Goal: Task Accomplishment & Management: Manage account settings

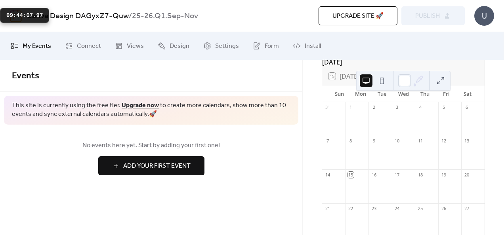
scroll to position [46, 0]
click at [483, 92] on div "[DATE] 15 [DATE] Sun Mon Tue Wed Thu Fri Sat 31 1 2 3 4 5 6 7 8 9 10 11 12 13 1…" at bounding box center [403, 192] width 176 height 272
click at [188, 170] on span "Add Your First Event" at bounding box center [156, 167] width 67 height 10
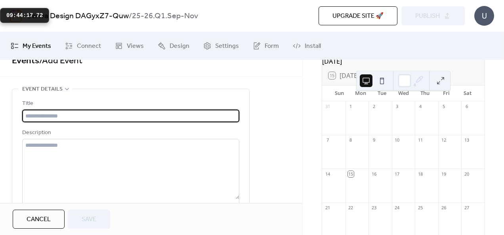
scroll to position [17, 0]
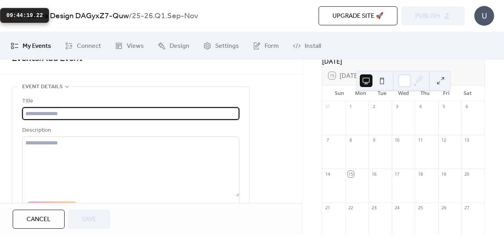
type input "*"
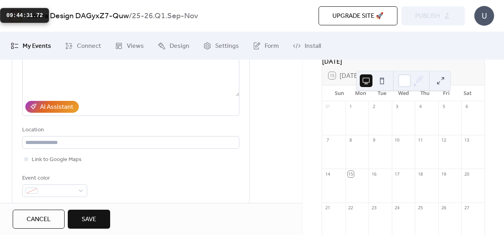
scroll to position [131, 0]
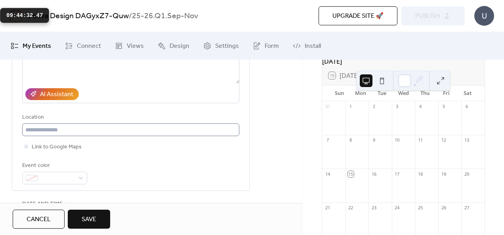
type input "**********"
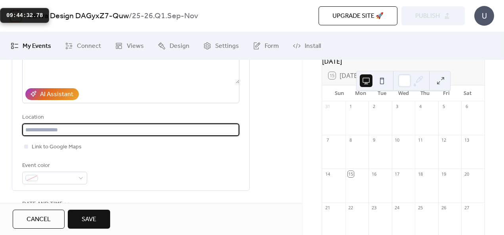
click at [89, 128] on input "text" at bounding box center [130, 130] width 217 height 13
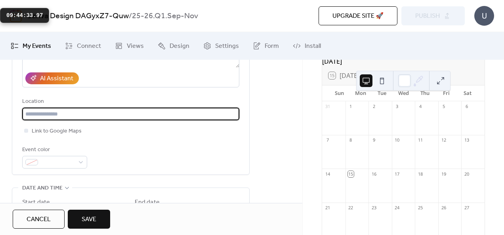
scroll to position [150, 0]
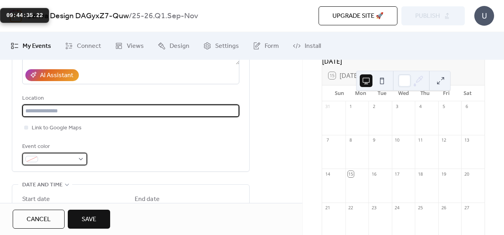
click at [75, 159] on div at bounding box center [54, 159] width 65 height 13
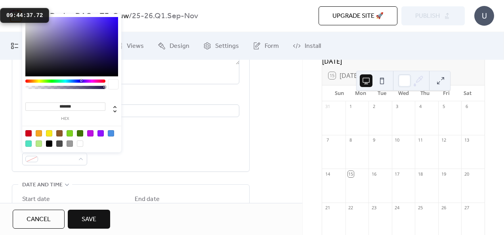
click at [69, 133] on div at bounding box center [70, 133] width 6 height 6
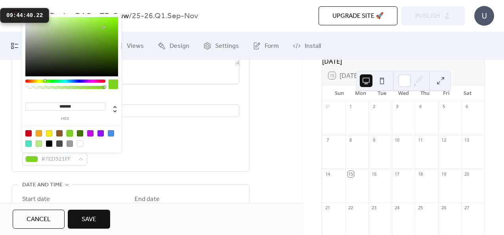
click at [80, 132] on div at bounding box center [80, 133] width 6 height 6
type input "*******"
click at [145, 133] on div "**********" at bounding box center [130, 64] width 217 height 201
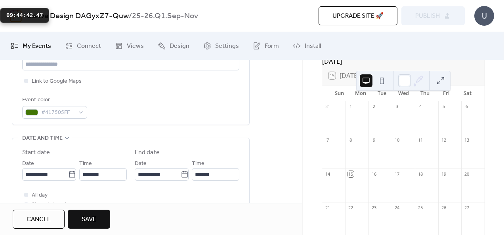
scroll to position [212, 0]
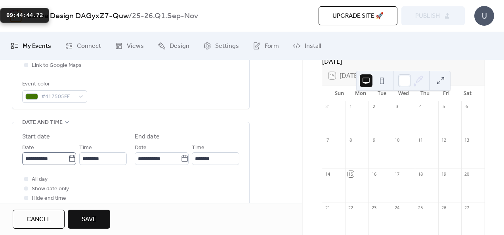
click at [69, 157] on icon at bounding box center [72, 158] width 6 height 6
click at [68, 157] on input "**********" at bounding box center [45, 158] width 46 height 13
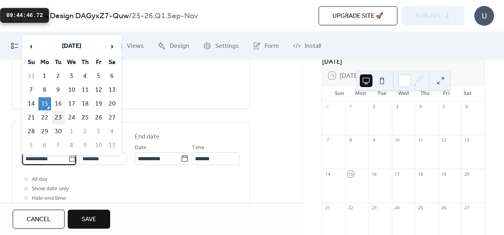
click at [59, 115] on td "23" at bounding box center [58, 117] width 13 height 13
type input "**********"
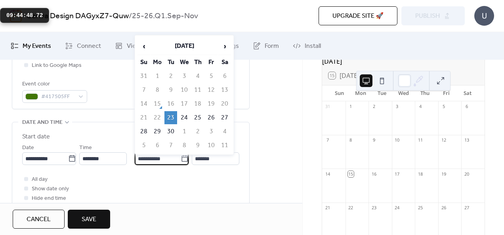
click at [153, 160] on input "**********" at bounding box center [158, 158] width 46 height 13
click at [209, 161] on input "*******" at bounding box center [216, 158] width 48 height 13
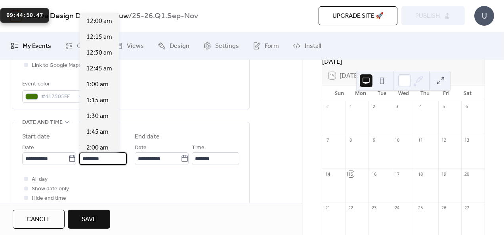
click at [108, 158] on input "********" at bounding box center [103, 158] width 48 height 13
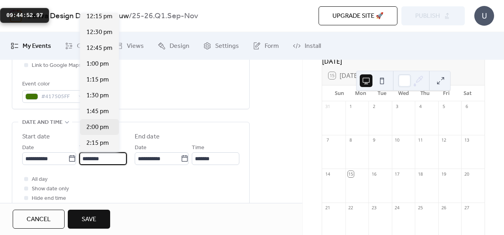
scroll to position [783, 0]
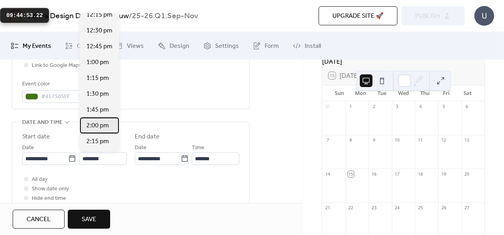
click at [104, 125] on span "2:00 pm" at bounding box center [97, 126] width 23 height 10
type input "*******"
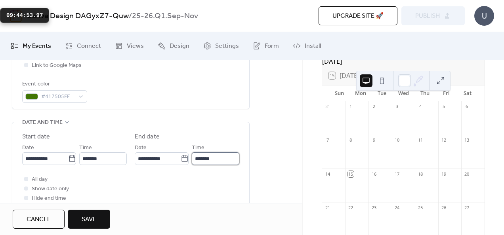
click at [213, 156] on input "*******" at bounding box center [216, 158] width 48 height 13
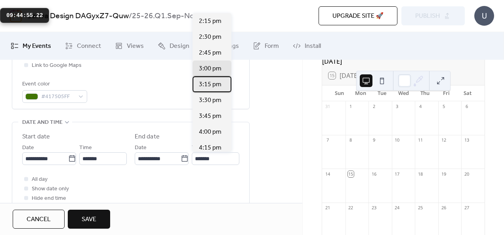
click at [211, 86] on span "3:15 pm" at bounding box center [210, 85] width 23 height 10
type input "*******"
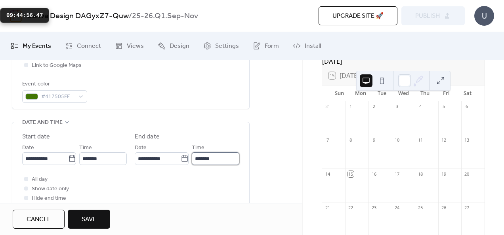
click at [206, 158] on input "*******" at bounding box center [216, 158] width 48 height 13
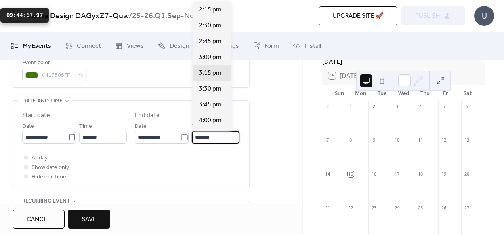
click at [143, 179] on div "All day Show date only Hide end time" at bounding box center [130, 167] width 217 height 29
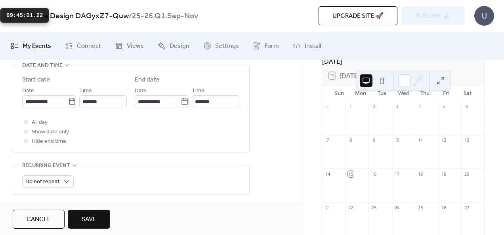
scroll to position [410, 0]
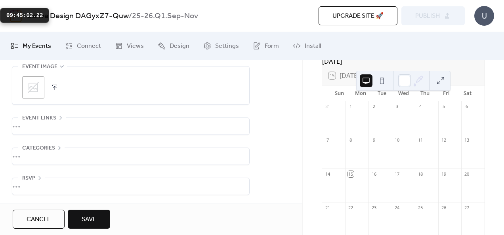
click at [89, 213] on button "Save" at bounding box center [89, 219] width 42 height 19
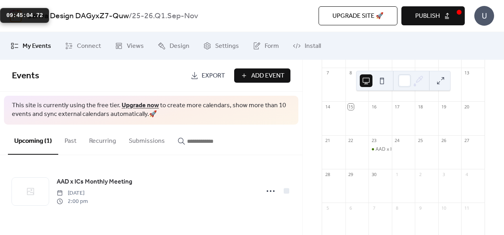
scroll to position [114, 0]
click at [448, 17] on button "Publish" at bounding box center [432, 15] width 63 height 19
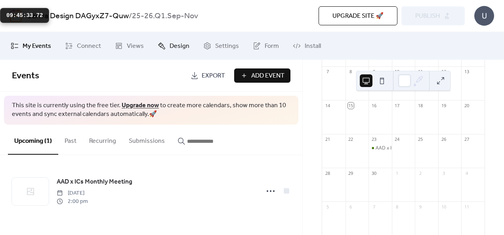
click at [171, 49] on span "Design" at bounding box center [180, 47] width 20 height 10
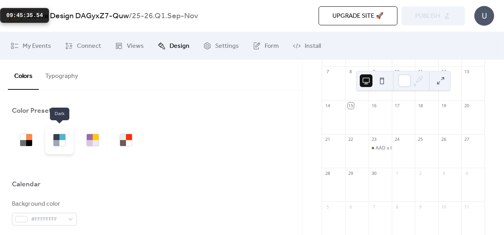
click at [61, 140] on div at bounding box center [62, 143] width 6 height 6
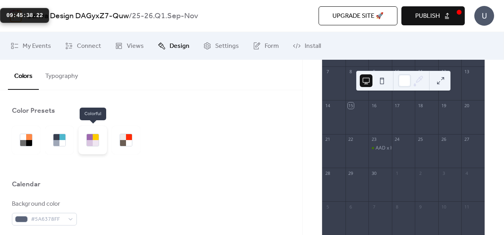
click at [94, 135] on div at bounding box center [96, 137] width 6 height 6
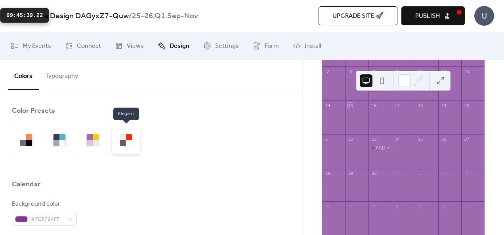
click at [135, 146] on div at bounding box center [126, 140] width 29 height 29
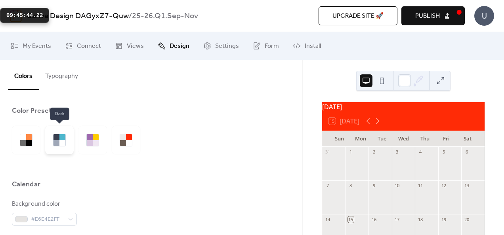
click at [55, 141] on div at bounding box center [56, 143] width 6 height 6
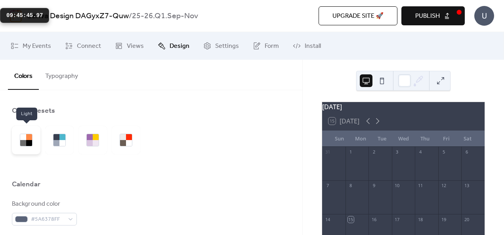
click at [27, 139] on div at bounding box center [26, 140] width 13 height 13
click at [27, 139] on div at bounding box center [29, 137] width 6 height 6
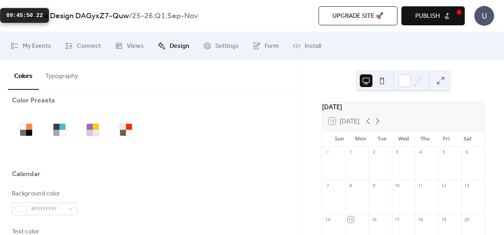
scroll to position [11, 0]
click at [64, 73] on button "Typography" at bounding box center [62, 74] width 46 height 29
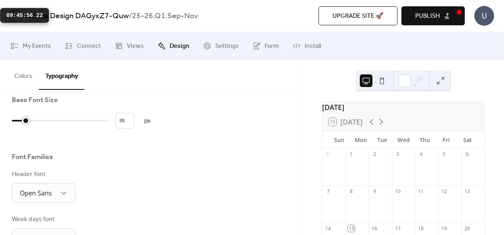
type input "*"
drag, startPoint x: 14, startPoint y: 120, endPoint x: 25, endPoint y: 119, distance: 11.1
click at [25, 119] on div at bounding box center [26, 121] width 8 height 8
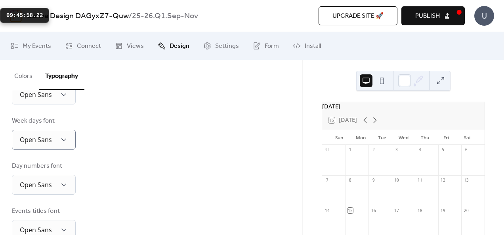
scroll to position [110, 0]
click at [62, 105] on div "Base Font Size * px Font Families Header font Open Sans Week days font Open San…" at bounding box center [151, 185] width 278 height 379
click at [65, 100] on div "Open Sans" at bounding box center [44, 94] width 64 height 20
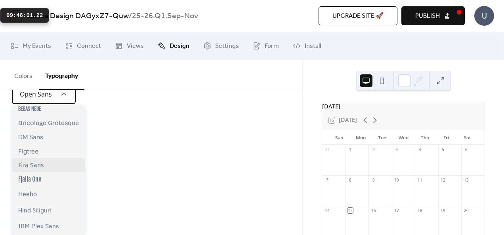
scroll to position [91, 0]
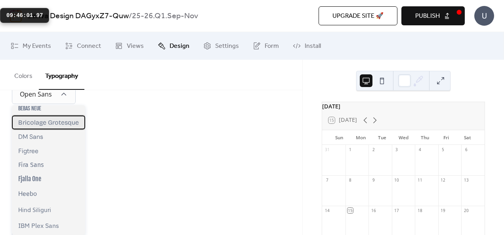
click at [70, 124] on span "Bricolage Grotesque" at bounding box center [48, 123] width 61 height 8
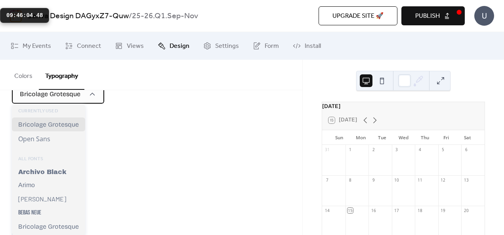
click at [87, 96] on div "Bricolage Grotesque" at bounding box center [58, 93] width 92 height 19
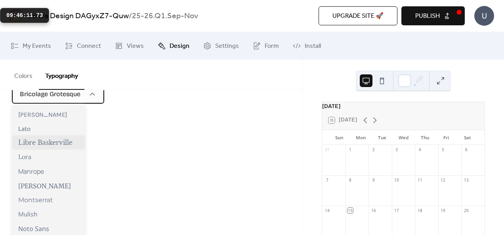
scroll to position [288, 0]
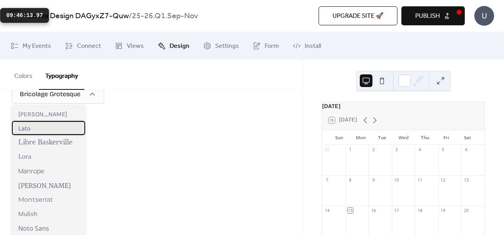
click at [62, 131] on div "Lato" at bounding box center [48, 128] width 73 height 14
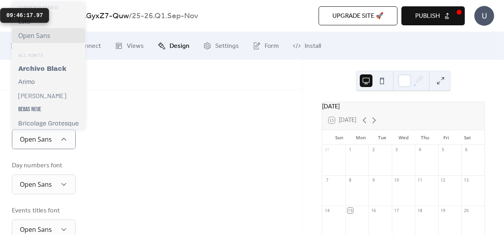
click at [111, 121] on div "Week days font Open Sans" at bounding box center [151, 132] width 278 height 33
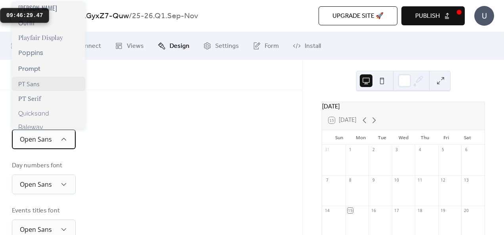
scroll to position [530, 0]
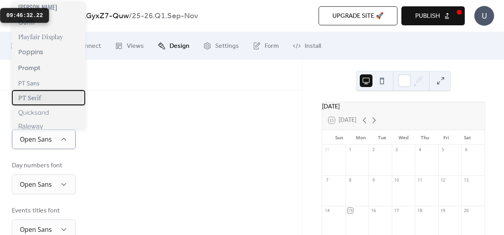
click at [52, 99] on div "PT Serif" at bounding box center [48, 97] width 73 height 15
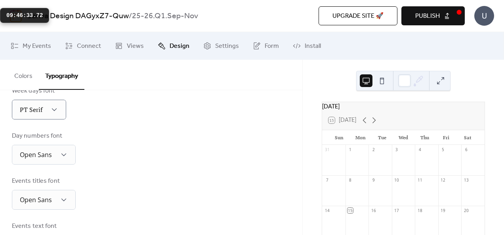
scroll to position [142, 0]
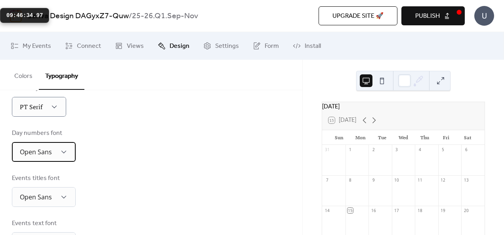
click at [51, 153] on span "Open Sans" at bounding box center [36, 152] width 32 height 9
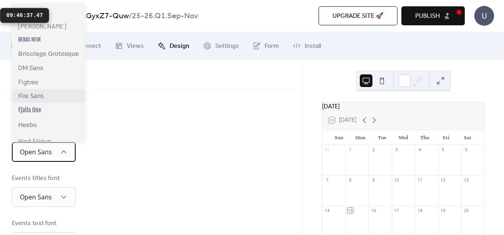
scroll to position [87, 0]
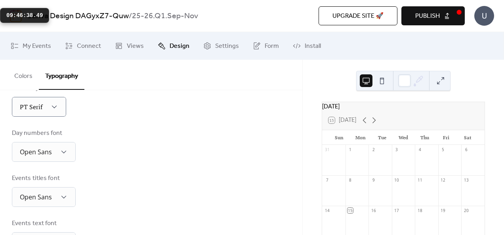
click at [120, 162] on div "Base Font Size * px Font Families Header font Lato Week days font PT Serif Day …" at bounding box center [151, 153] width 278 height 379
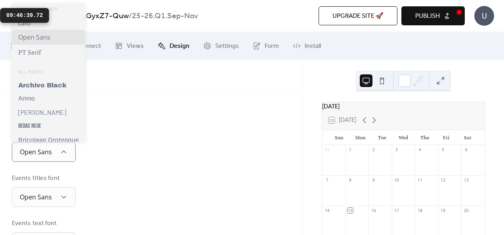
click at [135, 131] on div "Day numbers font Open Sans" at bounding box center [151, 145] width 278 height 33
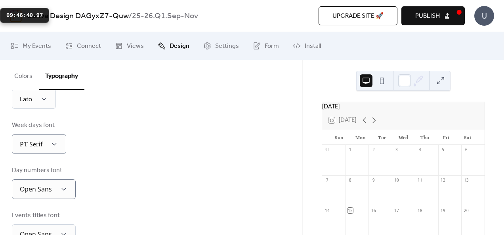
scroll to position [106, 0]
click at [61, 181] on div "Open Sans" at bounding box center [44, 189] width 64 height 20
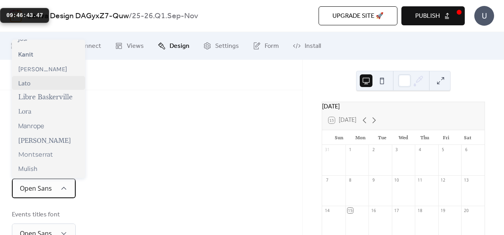
scroll to position [283, 0]
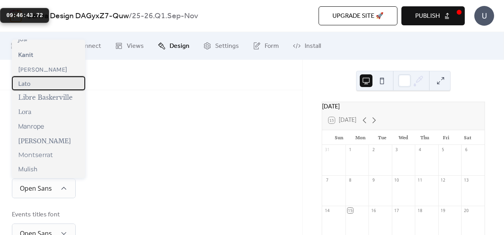
click at [53, 86] on div "Lato" at bounding box center [48, 83] width 73 height 14
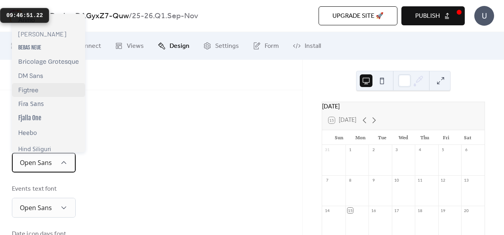
scroll to position [90, 0]
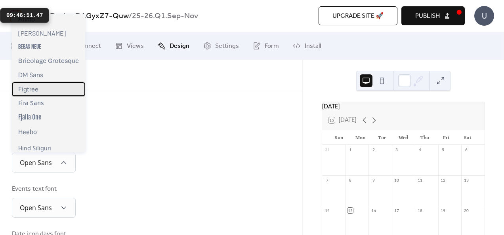
click at [63, 93] on div "Figtree" at bounding box center [48, 89] width 73 height 14
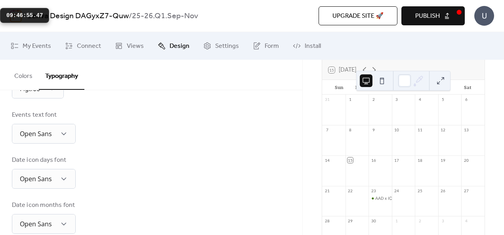
scroll to position [265, 0]
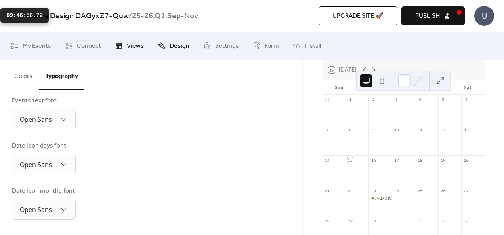
click at [135, 46] on span "Views" at bounding box center [135, 47] width 17 height 10
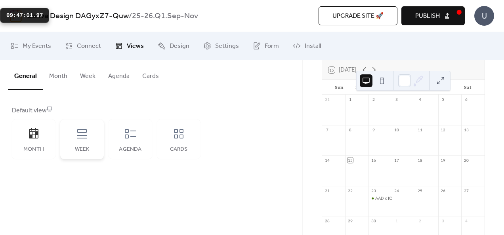
click at [81, 139] on icon at bounding box center [82, 134] width 13 height 13
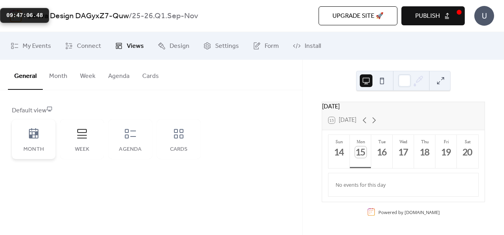
click at [39, 145] on div "Month" at bounding box center [34, 140] width 44 height 40
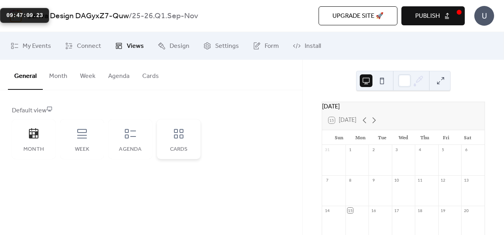
click at [170, 137] on div "Cards" at bounding box center [179, 140] width 44 height 40
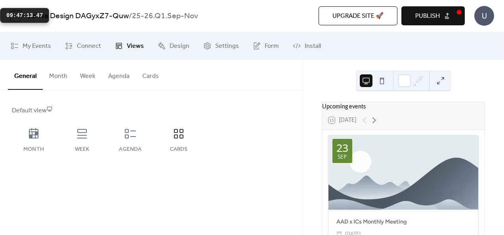
scroll to position [40, 0]
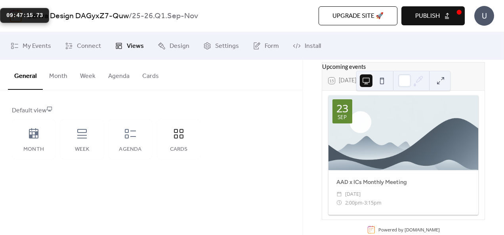
click at [389, 162] on div at bounding box center [403, 132] width 150 height 75
click at [372, 135] on div at bounding box center [403, 132] width 150 height 75
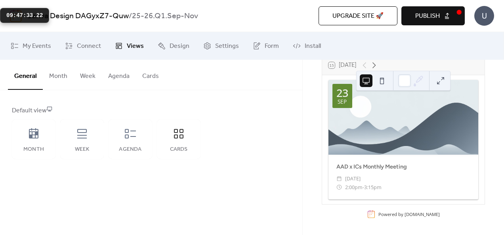
scroll to position [19, 0]
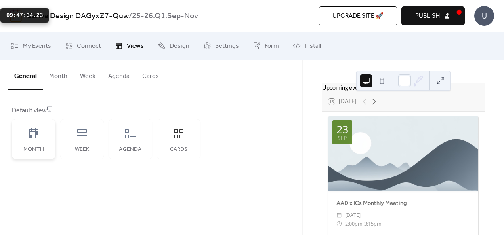
click at [26, 143] on div "Month" at bounding box center [34, 140] width 44 height 40
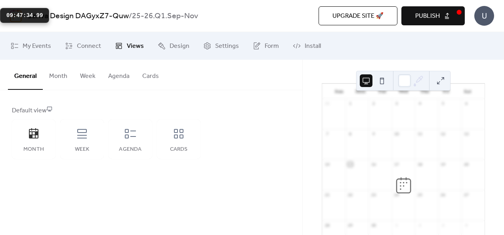
scroll to position [0, 0]
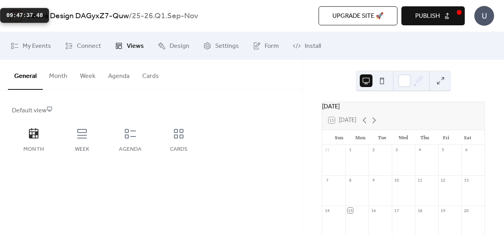
click at [60, 80] on button "Month" at bounding box center [58, 74] width 31 height 29
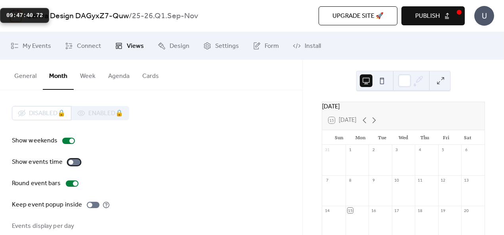
click at [77, 160] on div at bounding box center [74, 162] width 13 height 6
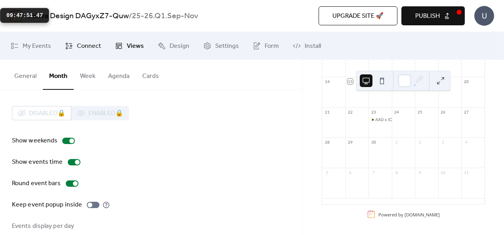
click at [89, 48] on span "Connect" at bounding box center [89, 47] width 24 height 10
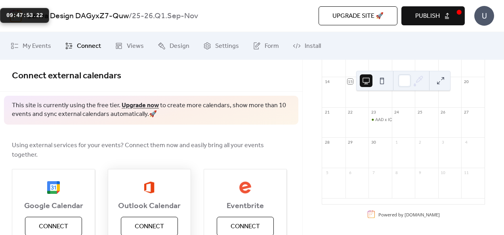
scroll to position [40, 0]
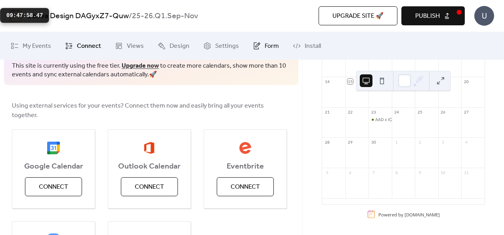
click at [267, 43] on span "Form" at bounding box center [272, 47] width 14 height 10
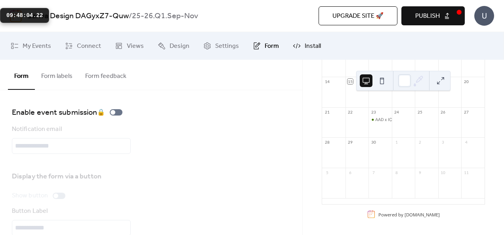
click at [307, 48] on span "Install" at bounding box center [313, 47] width 16 height 10
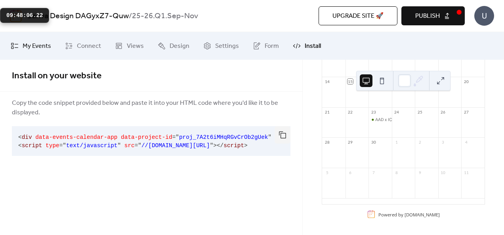
click at [42, 46] on span "My Events" at bounding box center [37, 47] width 29 height 10
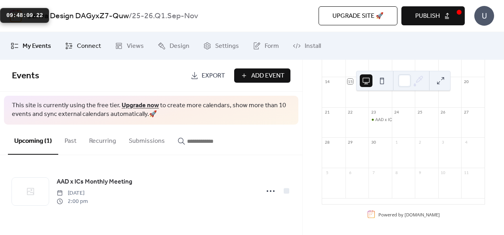
click at [83, 43] on span "Connect" at bounding box center [89, 47] width 24 height 10
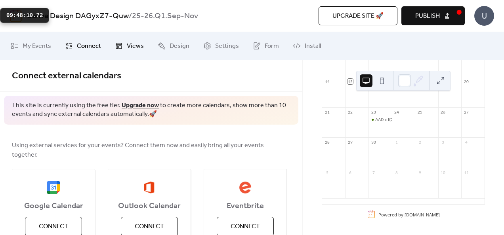
click at [122, 44] on link "Views" at bounding box center [129, 45] width 41 height 21
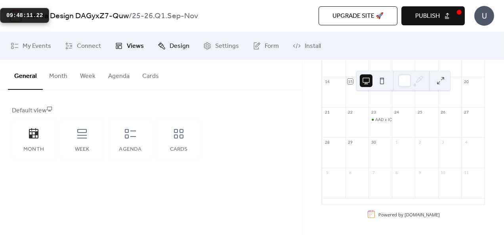
click at [181, 42] on span "Design" at bounding box center [180, 47] width 20 height 10
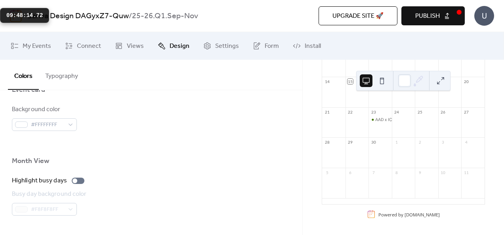
scroll to position [464, 0]
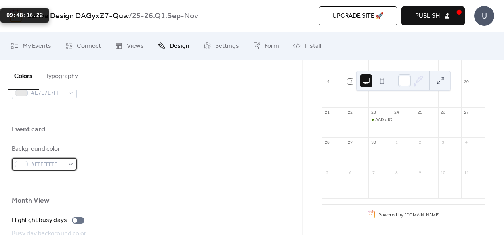
click at [74, 167] on div "#FFFFFFFF" at bounding box center [44, 164] width 65 height 13
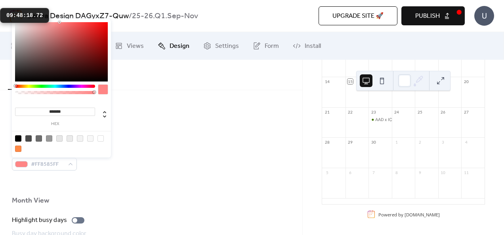
type input "*******"
drag, startPoint x: 45, startPoint y: 49, endPoint x: 60, endPoint y: 15, distance: 36.9
click at [60, 15] on body "Canva Design DAGyxZ7-Quw / 25-26.Q1.Sep-Nov Upgrade site 🚀 Preview Publish U My…" at bounding box center [252, 117] width 504 height 235
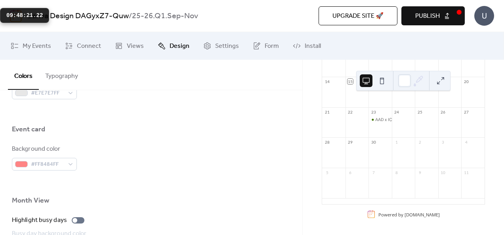
click at [138, 140] on div at bounding box center [151, 141] width 278 height 6
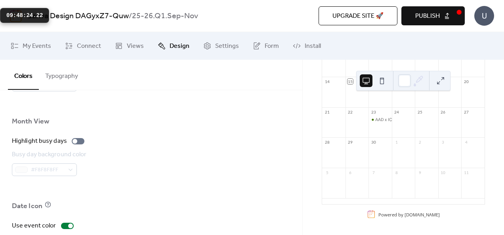
scroll to position [622, 0]
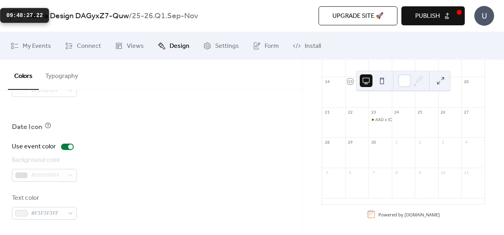
click at [421, 18] on span "Publish" at bounding box center [427, 16] width 25 height 10
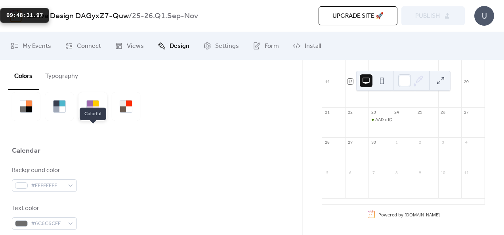
scroll to position [0, 0]
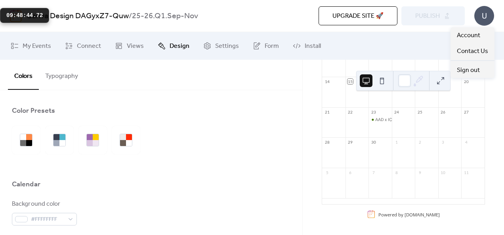
click at [486, 17] on div "U" at bounding box center [484, 16] width 20 height 20
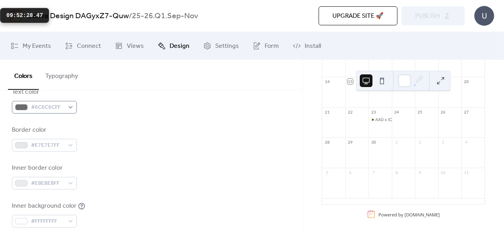
scroll to position [151, 0]
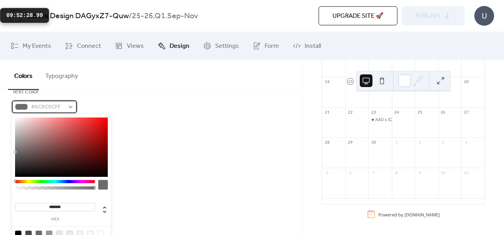
click at [65, 108] on div "#6C6C6CFF" at bounding box center [44, 107] width 65 height 13
type input "*******"
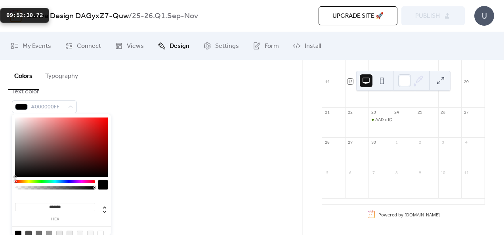
drag, startPoint x: 36, startPoint y: 169, endPoint x: 21, endPoint y: 183, distance: 20.7
click at [21, 183] on div "******* hex" at bounding box center [61, 184] width 99 height 140
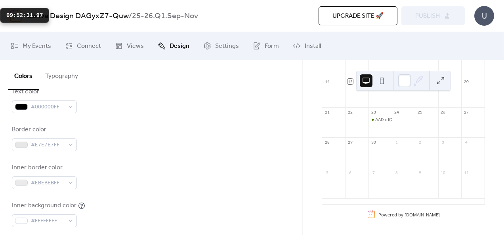
click at [182, 136] on div "Border color #E7E7E7FF" at bounding box center [151, 138] width 278 height 26
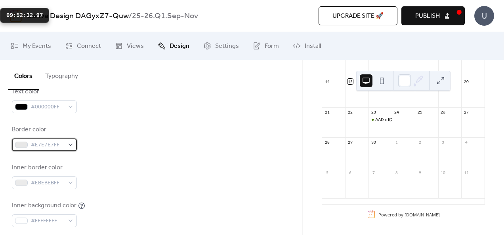
click at [60, 146] on span "#E7E7E7FF" at bounding box center [47, 146] width 33 height 10
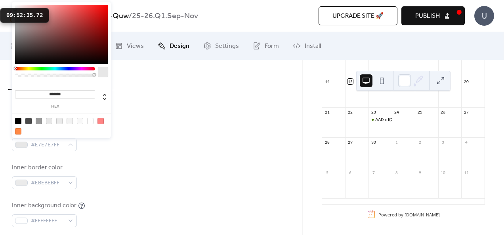
click at [130, 145] on div "Border color #E7E7E7FF" at bounding box center [151, 138] width 278 height 26
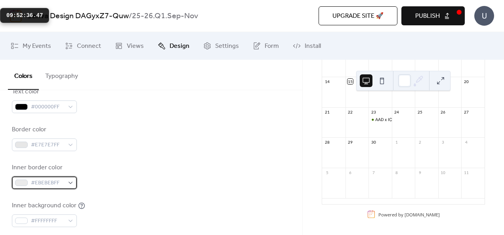
click at [65, 184] on div "#EBEBEBFF" at bounding box center [44, 183] width 65 height 13
click at [144, 177] on div "Inner border color #EBEBEBFF" at bounding box center [151, 176] width 278 height 26
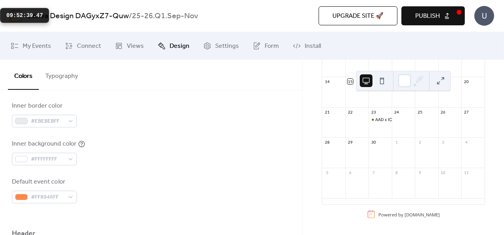
scroll to position [222, 0]
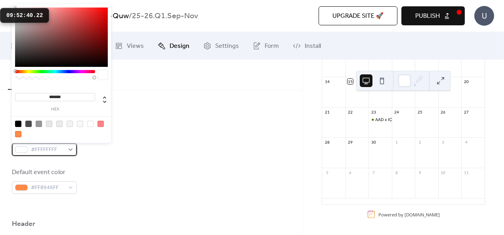
click at [71, 151] on div "#FFFFFFFF" at bounding box center [44, 149] width 65 height 13
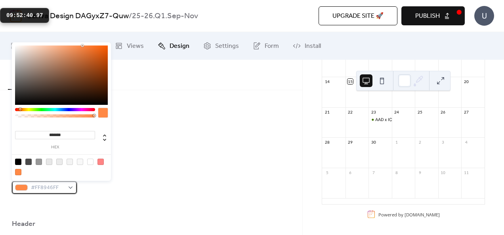
click at [61, 184] on span "#FF8946FF" at bounding box center [47, 188] width 33 height 10
click at [181, 185] on div "Default event color #FF8946FF" at bounding box center [151, 181] width 278 height 26
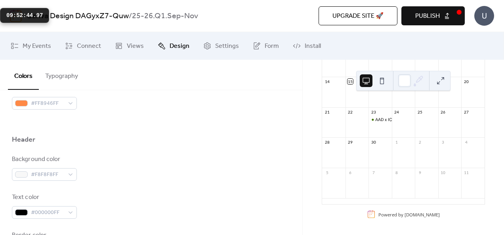
scroll to position [307, 0]
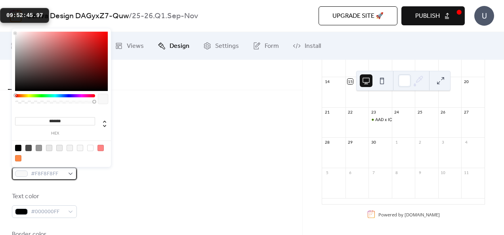
click at [65, 173] on div "#F8F8F8FF" at bounding box center [44, 174] width 65 height 13
click at [112, 181] on div "Background color #F8F8F8FF Text color #000000FF Border color #E7E7E7FF" at bounding box center [151, 205] width 278 height 102
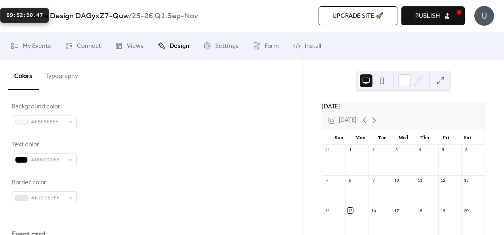
scroll to position [360, 0]
click at [71, 160] on div "#000000FF" at bounding box center [44, 158] width 65 height 13
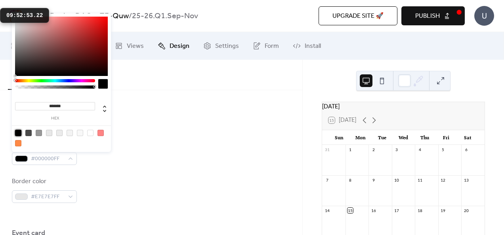
click at [16, 132] on div at bounding box center [18, 133] width 6 height 6
click at [171, 180] on div "Border color #E7E7E7FF" at bounding box center [151, 190] width 278 height 26
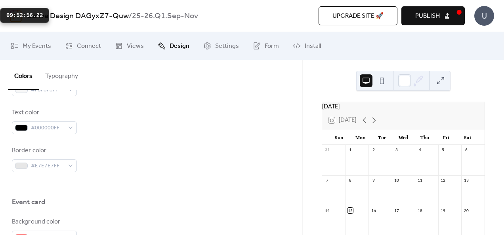
scroll to position [391, 0]
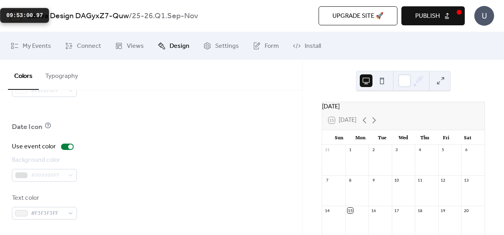
click at [70, 71] on button "Typography" at bounding box center [62, 74] width 46 height 29
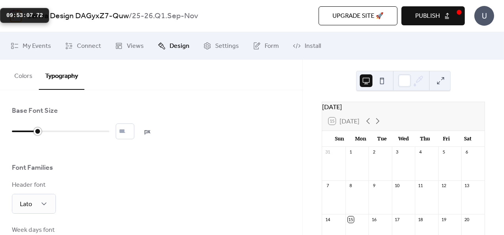
drag, startPoint x: 27, startPoint y: 129, endPoint x: 42, endPoint y: 129, distance: 14.7
click at [42, 129] on div at bounding box center [60, 131] width 97 height 13
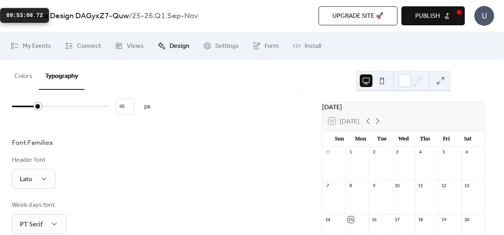
scroll to position [26, 0]
click at [437, 82] on button at bounding box center [440, 80] width 13 height 13
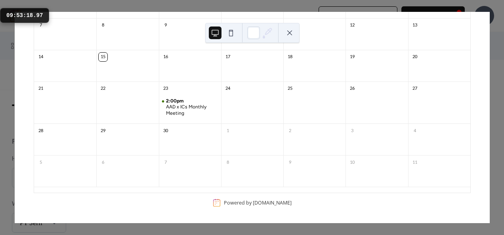
scroll to position [0, 0]
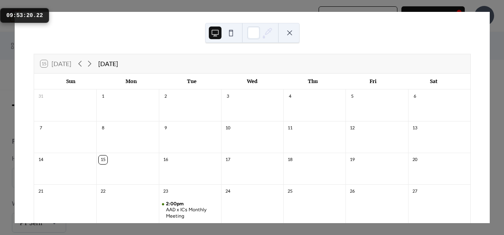
click at [402, 40] on div "15 [DATE] [DATE] Sun Mon Tue Wed Thu Fri Sat 31 1 2 3 4 5 6 7 8 9 10 11 12 13 1…" at bounding box center [252, 117] width 475 height 211
click at [291, 32] on button at bounding box center [289, 33] width 13 height 13
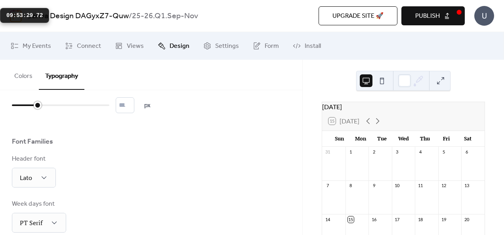
type input "**"
drag, startPoint x: 35, startPoint y: 105, endPoint x: 44, endPoint y: 105, distance: 8.3
click at [44, 105] on div at bounding box center [30, 105] width 37 height 13
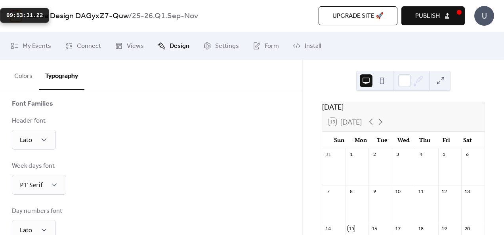
scroll to position [65, 0]
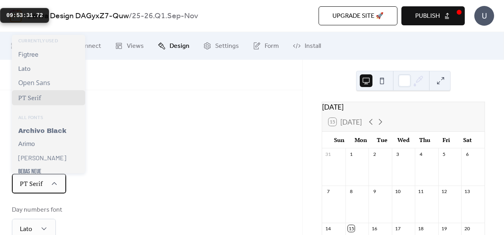
click at [53, 187] on div "PT Serif" at bounding box center [39, 184] width 54 height 20
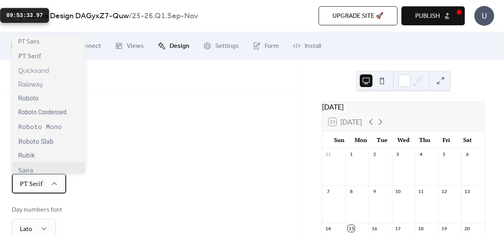
scroll to position [684, 0]
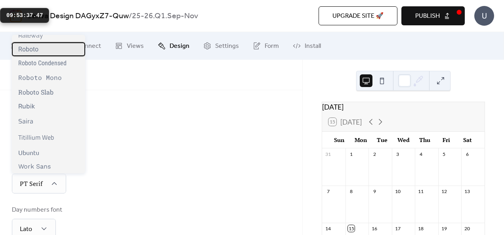
click at [67, 52] on div "Roboto" at bounding box center [48, 49] width 73 height 14
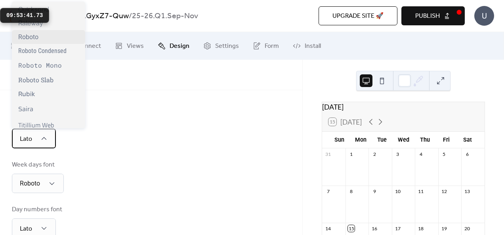
scroll to position [658, 0]
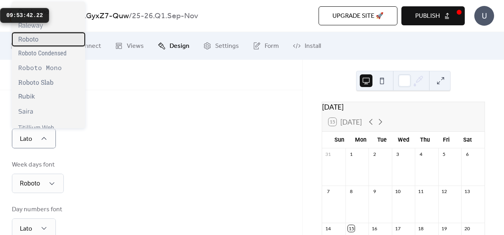
click at [48, 42] on div "Roboto" at bounding box center [48, 39] width 73 height 14
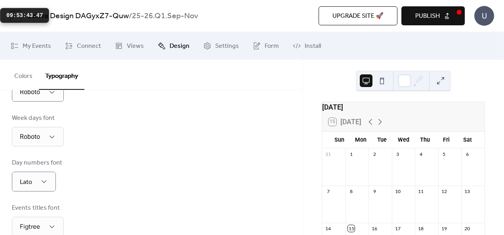
scroll to position [112, 0]
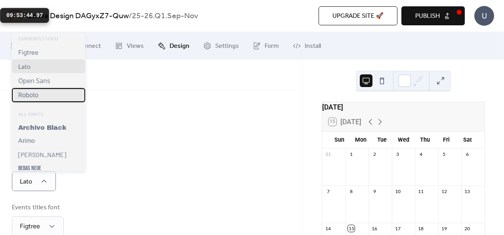
click at [56, 97] on div "Roboto" at bounding box center [48, 95] width 73 height 14
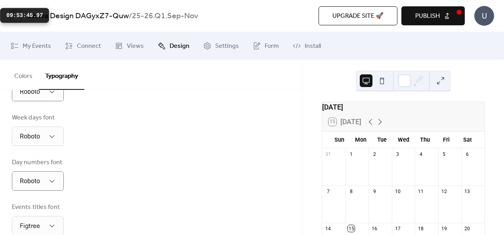
scroll to position [152, 0]
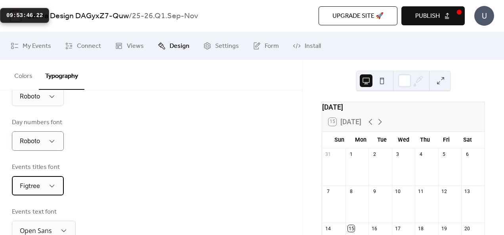
click at [35, 191] on span "Figtree" at bounding box center [30, 186] width 20 height 12
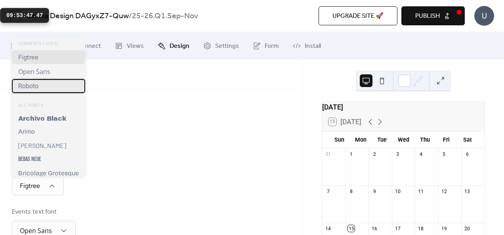
click at [50, 87] on div "Roboto" at bounding box center [48, 86] width 73 height 14
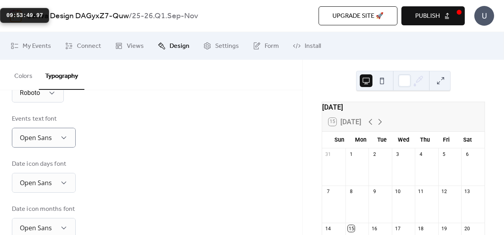
scroll to position [246, 0]
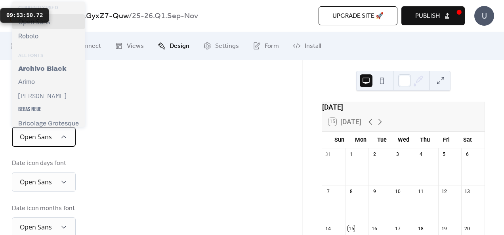
click at [59, 137] on div "Open Sans" at bounding box center [44, 137] width 64 height 20
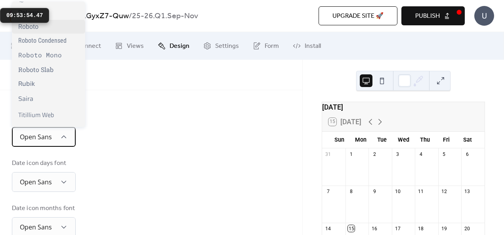
scroll to position [641, 0]
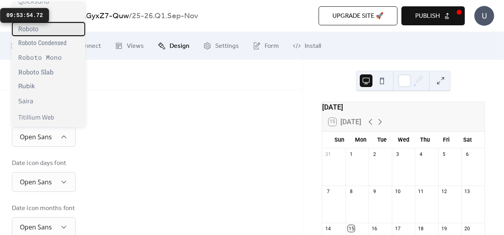
click at [60, 32] on div "Roboto" at bounding box center [48, 29] width 73 height 14
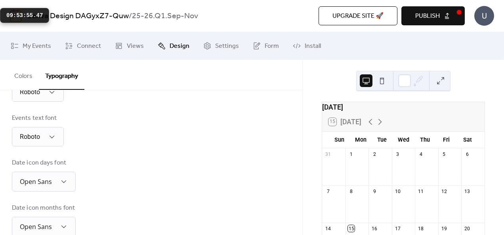
scroll to position [264, 0]
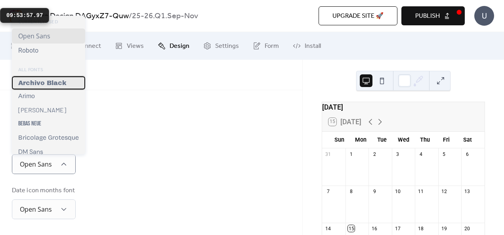
click at [61, 88] on div "Archivo Black" at bounding box center [48, 82] width 73 height 13
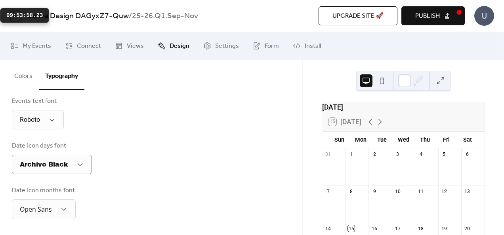
click at [61, 88] on button "Typography" at bounding box center [62, 75] width 46 height 30
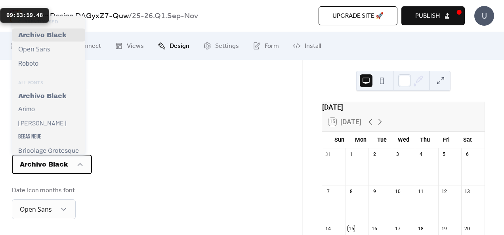
click at [69, 160] on div "Archivo Black" at bounding box center [52, 164] width 80 height 19
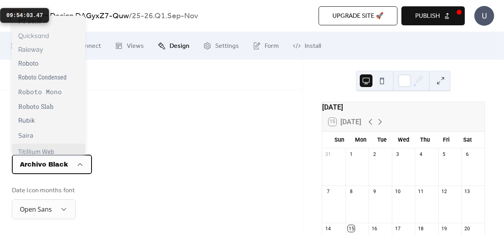
scroll to position [670, 0]
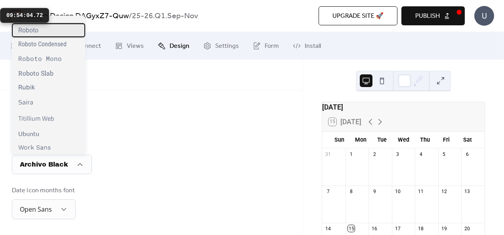
click at [63, 33] on div "Roboto" at bounding box center [48, 30] width 73 height 14
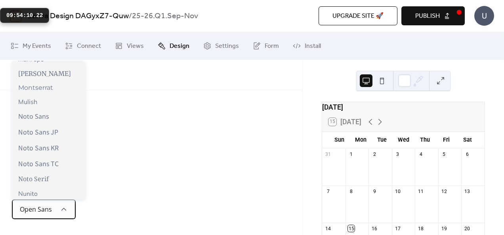
scroll to position [655, 0]
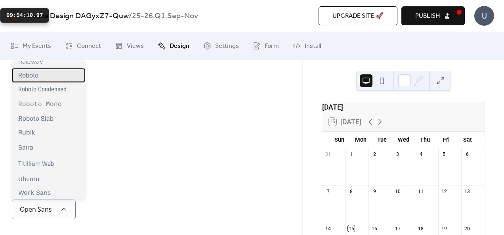
click at [52, 71] on div "Roboto" at bounding box center [48, 76] width 73 height 14
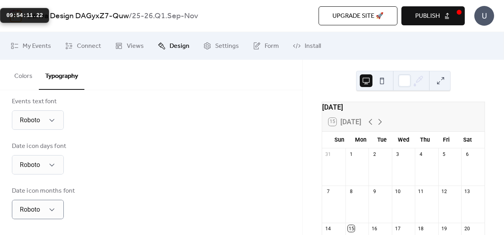
scroll to position [263, 0]
click at [429, 14] on span "Publish" at bounding box center [427, 16] width 25 height 10
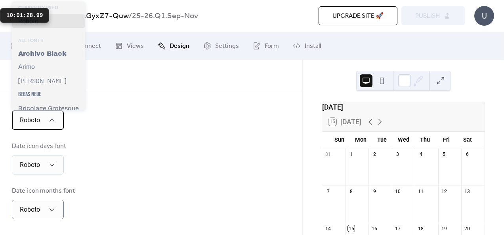
click at [52, 126] on div "Roboto" at bounding box center [38, 120] width 52 height 19
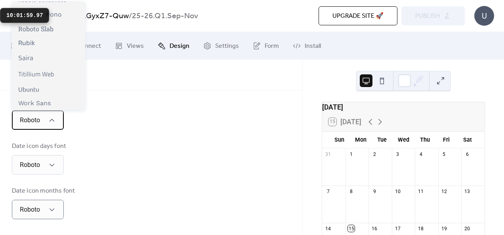
scroll to position [670, 0]
click at [171, 158] on div "Date icon days font Roboto" at bounding box center [151, 158] width 278 height 33
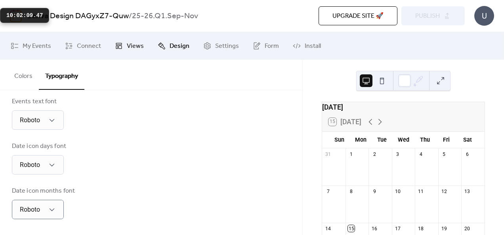
click at [131, 48] on span "Views" at bounding box center [135, 47] width 17 height 10
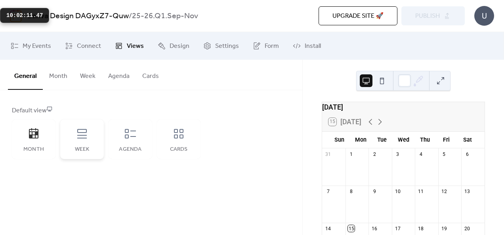
click at [71, 143] on div "Week" at bounding box center [82, 140] width 44 height 40
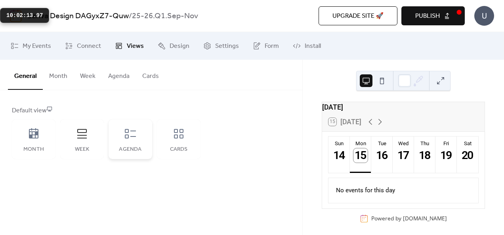
click at [129, 148] on div "Agenda" at bounding box center [130, 150] width 28 height 6
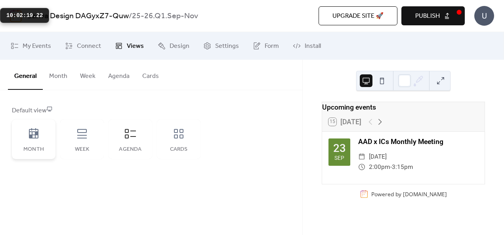
click at [29, 137] on icon at bounding box center [34, 133] width 10 height 10
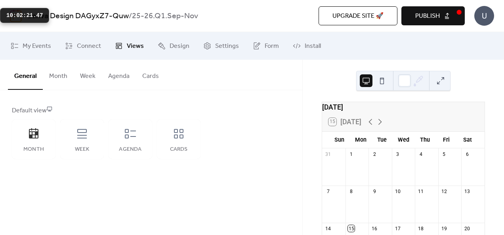
click at [57, 71] on button "Month" at bounding box center [58, 74] width 31 height 29
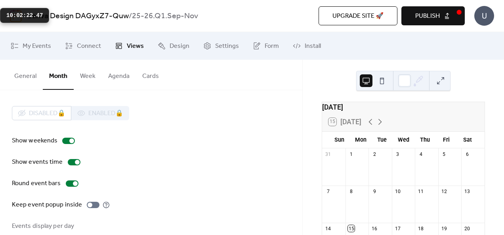
click at [23, 81] on button "General" at bounding box center [25, 74] width 35 height 29
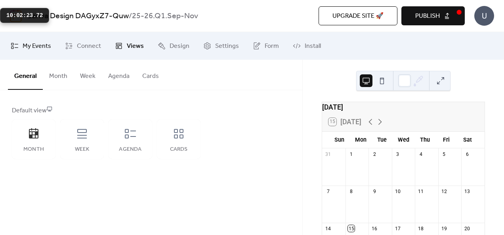
click at [36, 47] on span "My Events" at bounding box center [37, 47] width 29 height 10
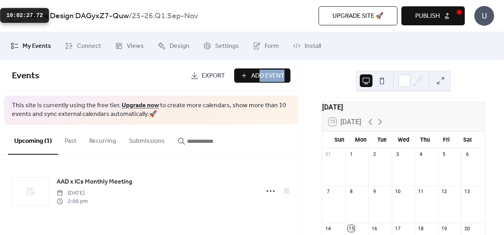
drag, startPoint x: 256, startPoint y: 83, endPoint x: 259, endPoint y: 78, distance: 5.4
click at [259, 79] on div "Events Export Add Event" at bounding box center [151, 76] width 302 height 32
click at [311, 84] on div "[DATE] 15 [DATE] Sun Mon Tue Wed Thu Fri Sat 31 1 2 3 4 5 6 7 8 9 10 11 12 13 1…" at bounding box center [403, 147] width 201 height 175
click at [448, 21] on button "Publish" at bounding box center [432, 15] width 63 height 19
